Goal: Find specific page/section: Find specific page/section

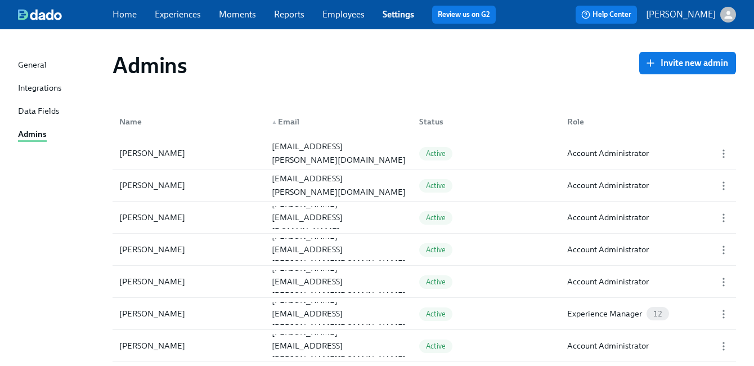
scroll to position [1440, 0]
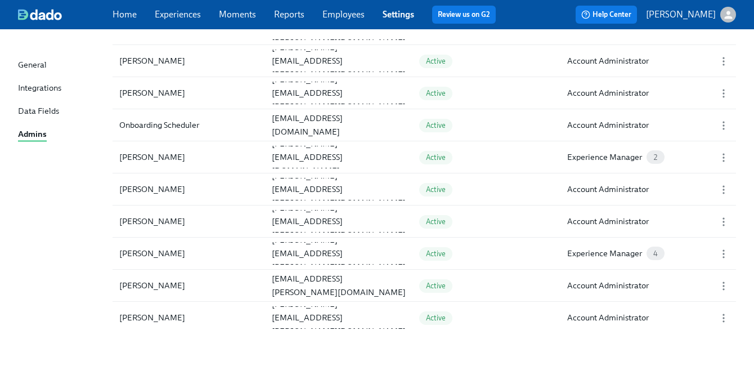
click at [357, 14] on link "Employees" at bounding box center [344, 14] width 42 height 11
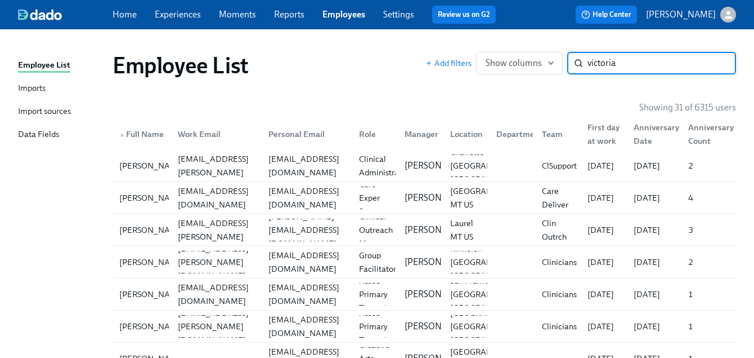
type input "victoria"
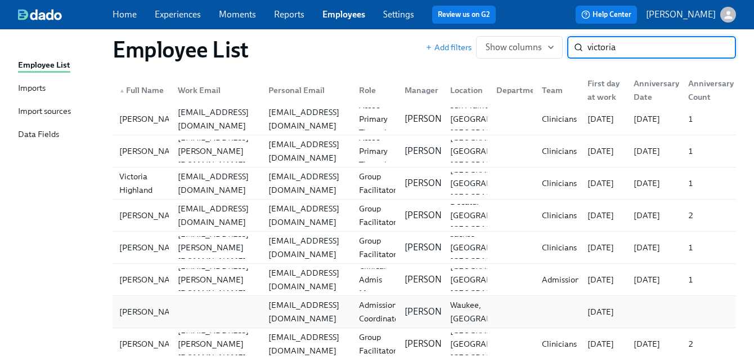
scroll to position [111, 0]
click at [342, 306] on div "[EMAIL_ADDRESS][DOMAIN_NAME]" at bounding box center [307, 310] width 86 height 27
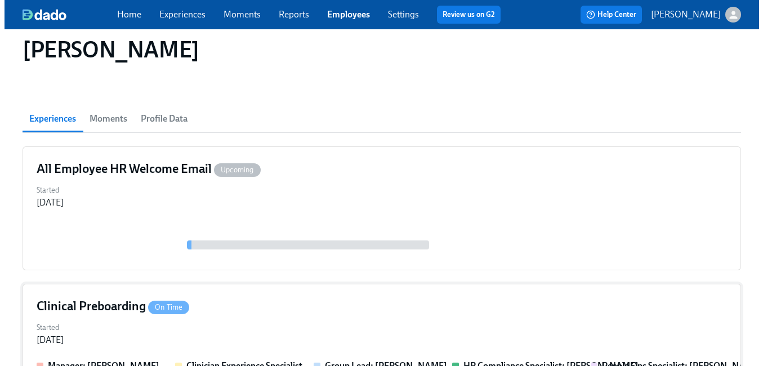
scroll to position [225, 0]
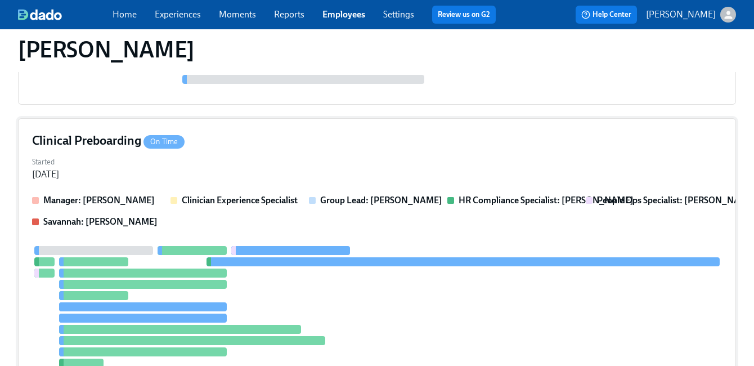
click at [370, 158] on div "Started [DATE]" at bounding box center [377, 167] width 690 height 27
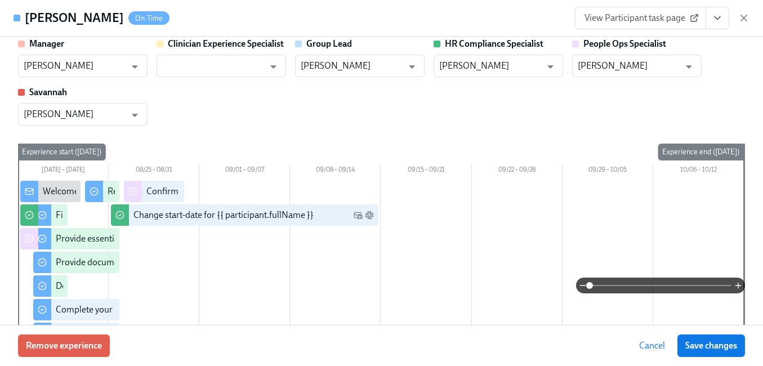
scroll to position [19, 0]
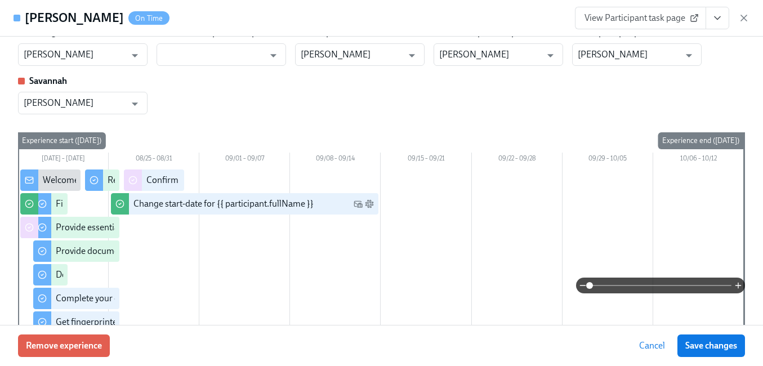
click at [713, 14] on icon "View task page" at bounding box center [717, 17] width 11 height 11
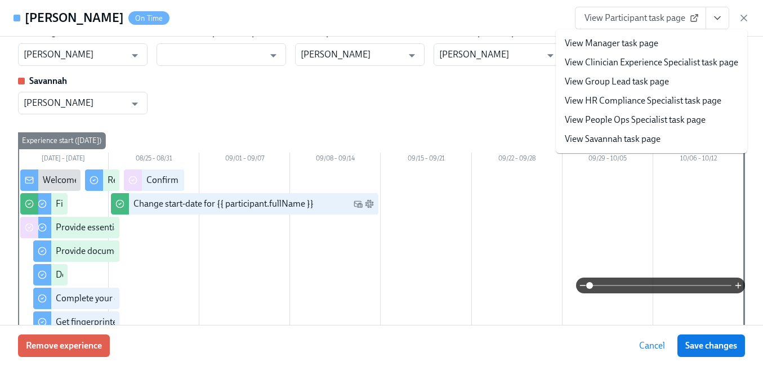
click at [656, 120] on link "View People Ops Specialist task page" at bounding box center [635, 120] width 141 height 12
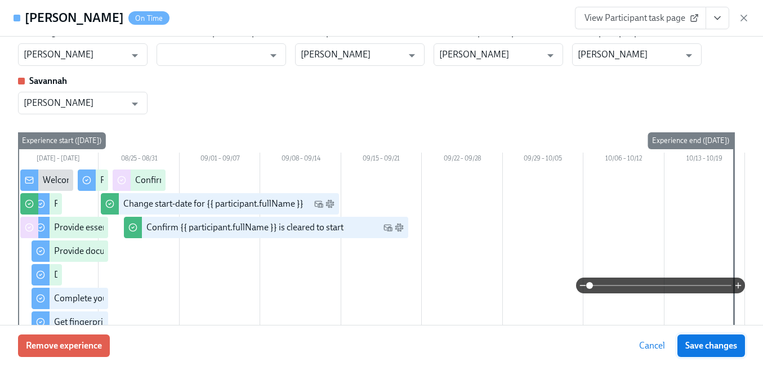
click at [700, 346] on span "Save changes" at bounding box center [711, 345] width 52 height 11
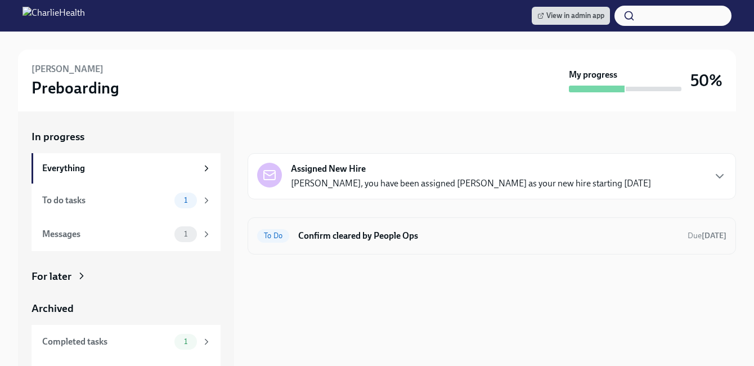
click at [361, 235] on h6 "Confirm cleared by People Ops" at bounding box center [488, 236] width 381 height 12
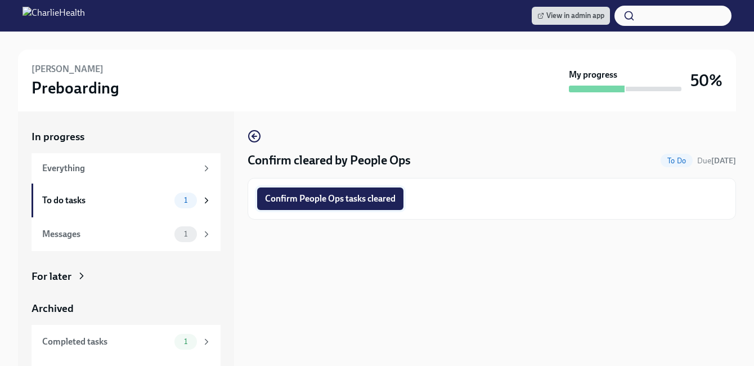
click at [359, 194] on span "Confirm People Ops tasks cleared" at bounding box center [330, 198] width 131 height 11
